Goal: Navigation & Orientation: Find specific page/section

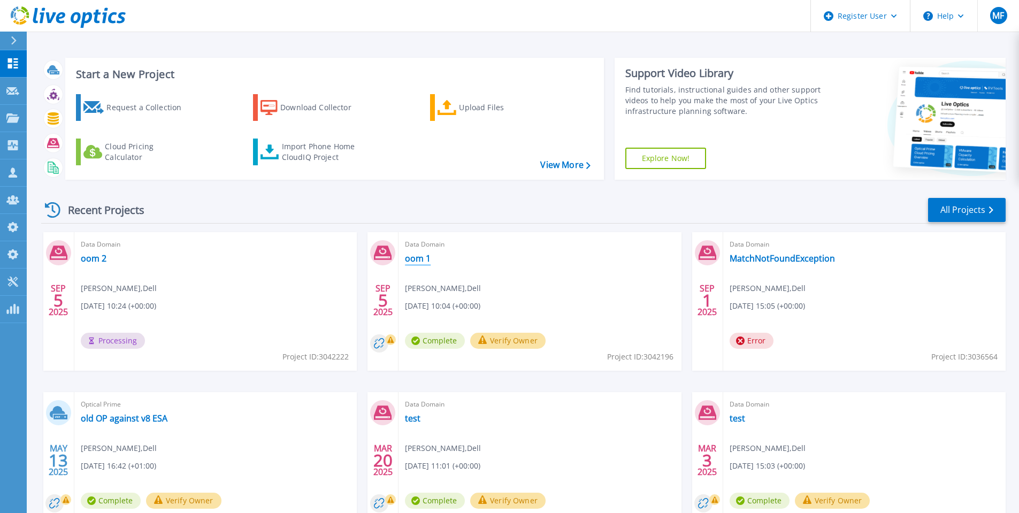
click at [423, 258] on link "oom 1" at bounding box center [418, 258] width 26 height 11
